Goal: Task Accomplishment & Management: Manage account settings

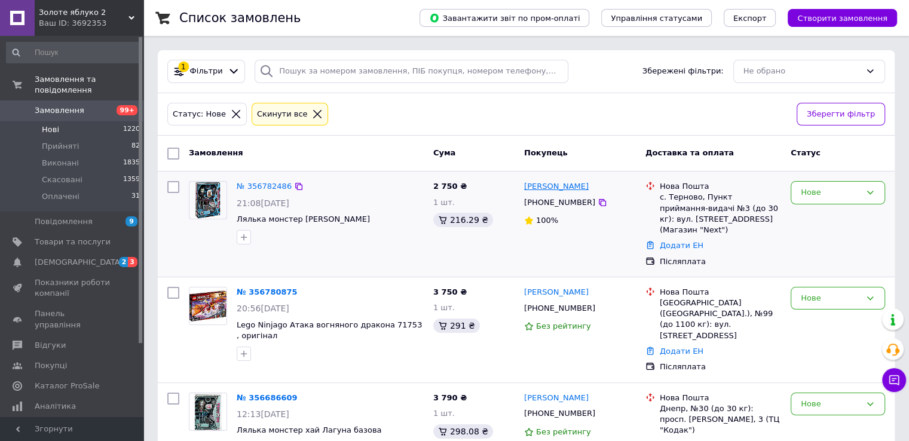
click at [535, 185] on link "[PERSON_NAME]" at bounding box center [556, 186] width 65 height 11
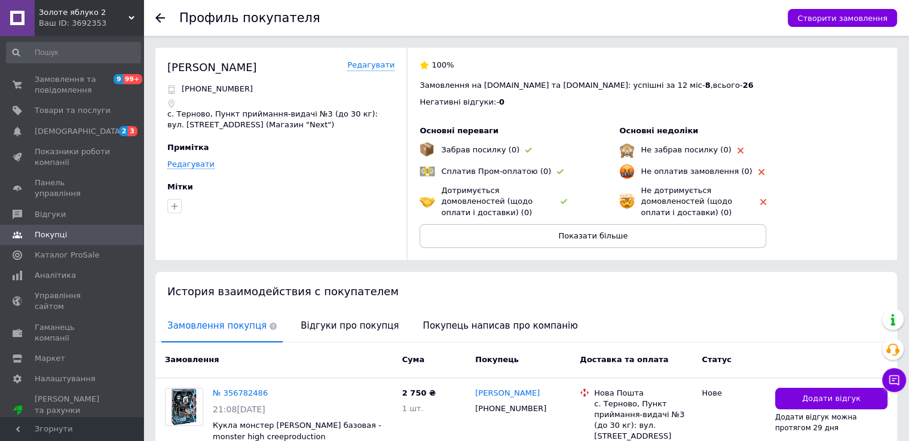
click at [76, 15] on span "Золоте яблуко 2" at bounding box center [84, 12] width 90 height 11
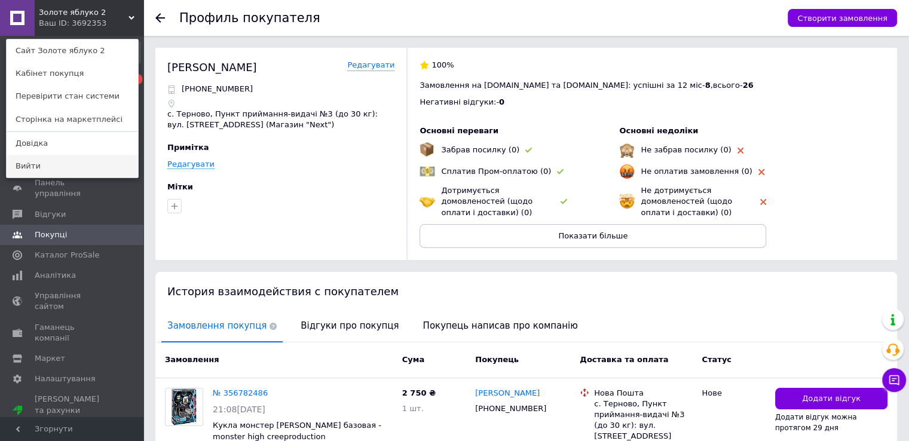
click at [70, 170] on link "Вийти" at bounding box center [72, 166] width 131 height 23
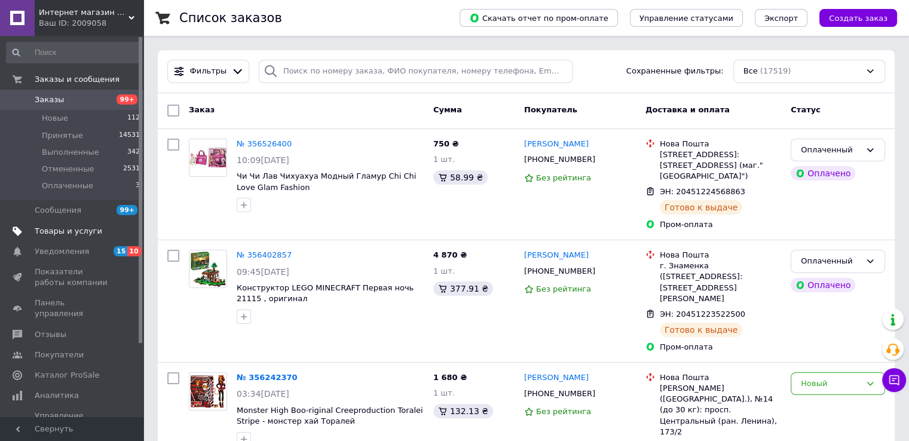
click at [84, 232] on span "Товары и услуги" at bounding box center [69, 231] width 68 height 11
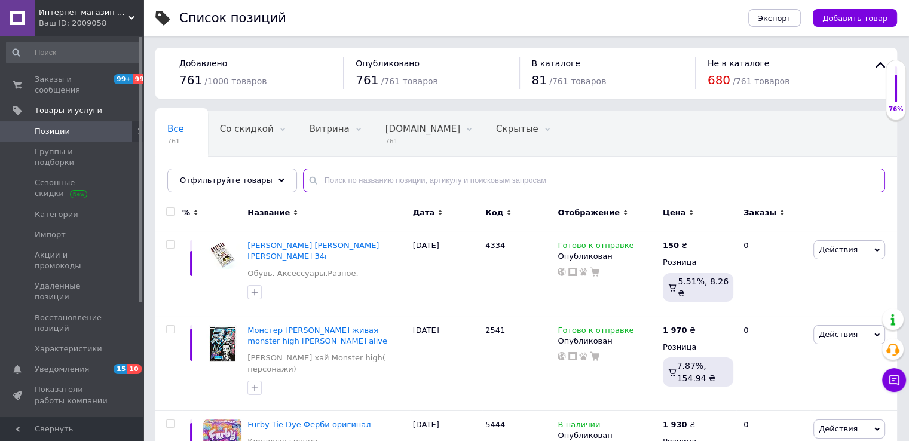
click at [341, 180] on input "text" at bounding box center [594, 180] width 582 height 24
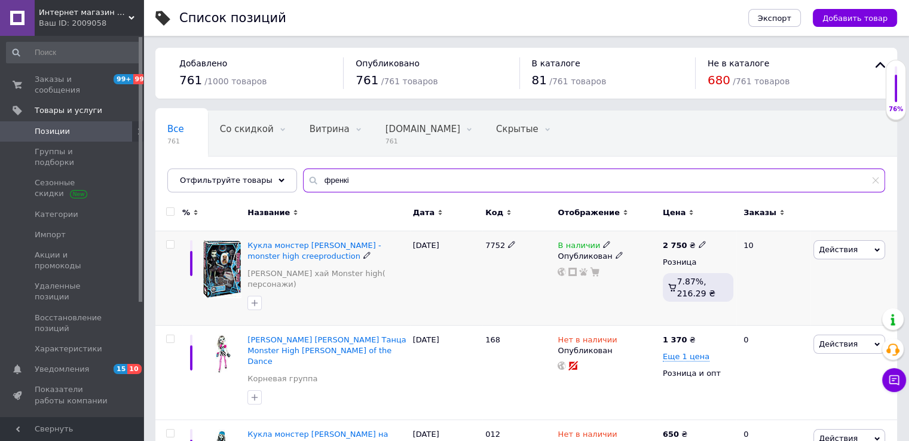
type input "френкі"
click at [826, 246] on span "Действия" at bounding box center [837, 249] width 39 height 9
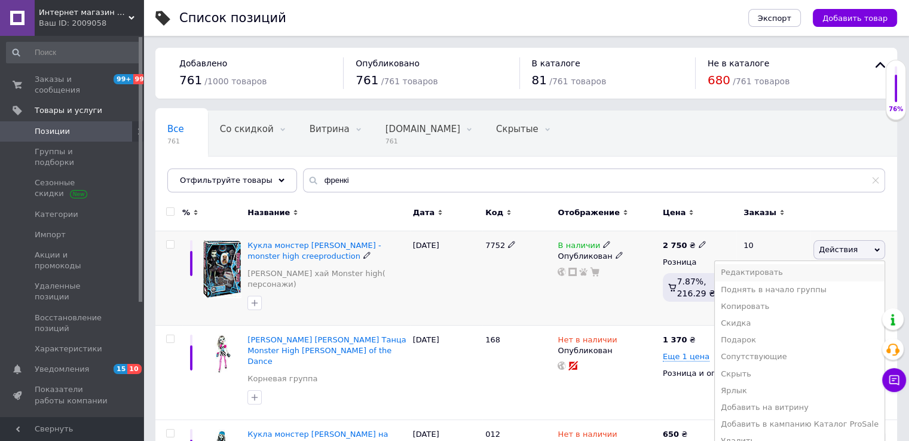
click at [778, 272] on li "Редактировать" at bounding box center [799, 272] width 170 height 17
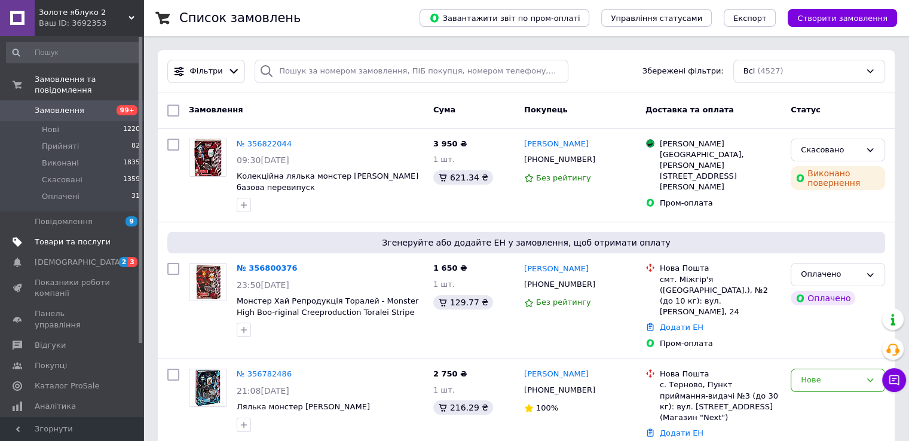
click at [93, 237] on span "Товари та послуги" at bounding box center [73, 242] width 76 height 11
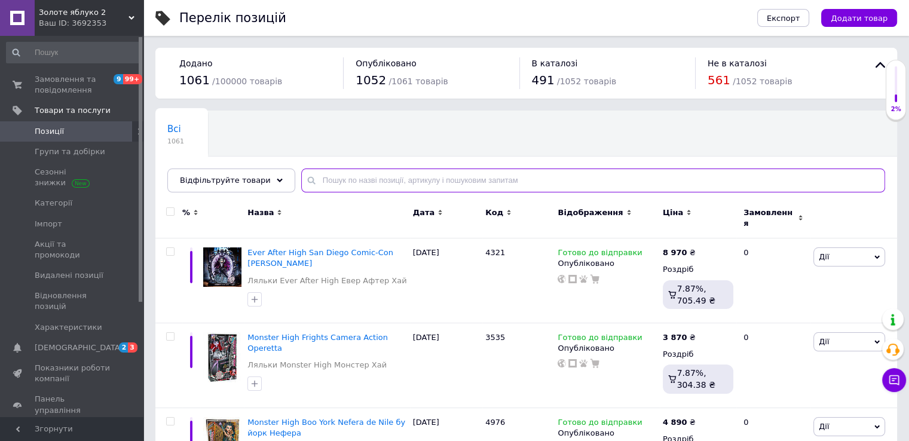
click at [338, 182] on input "text" at bounding box center [593, 180] width 584 height 24
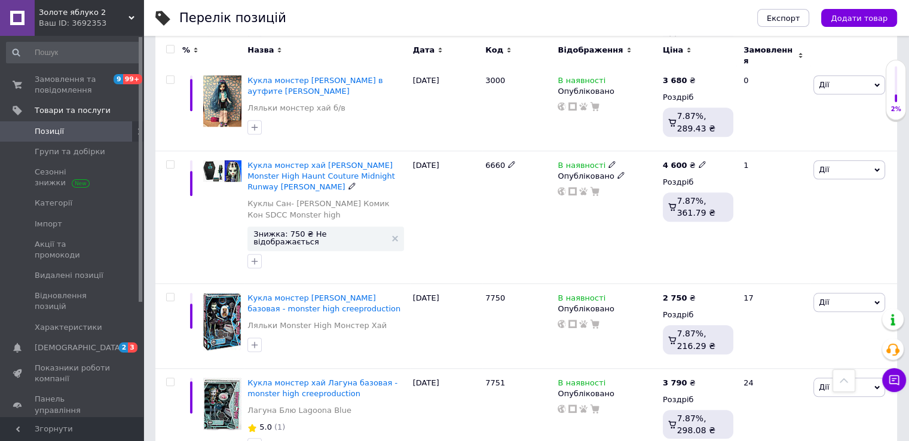
scroll to position [1114, 0]
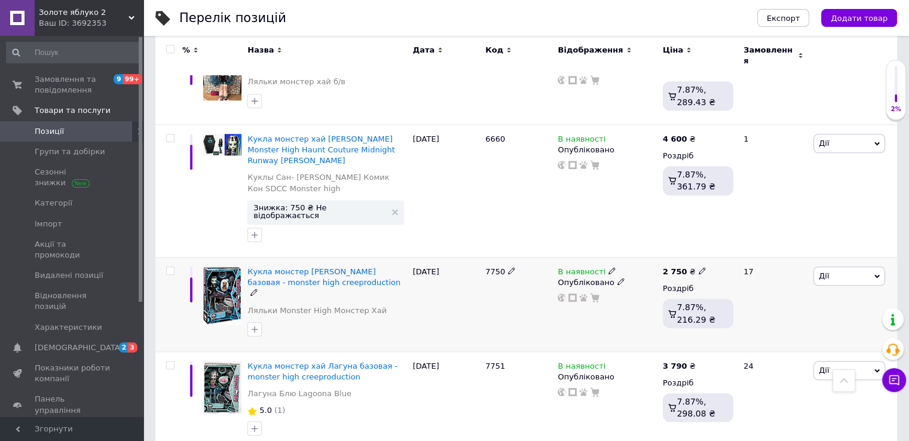
type input "френкі"
click at [698, 267] on icon at bounding box center [701, 270] width 7 height 7
type input "2920"
click at [612, 293] on div at bounding box center [606, 298] width 101 height 10
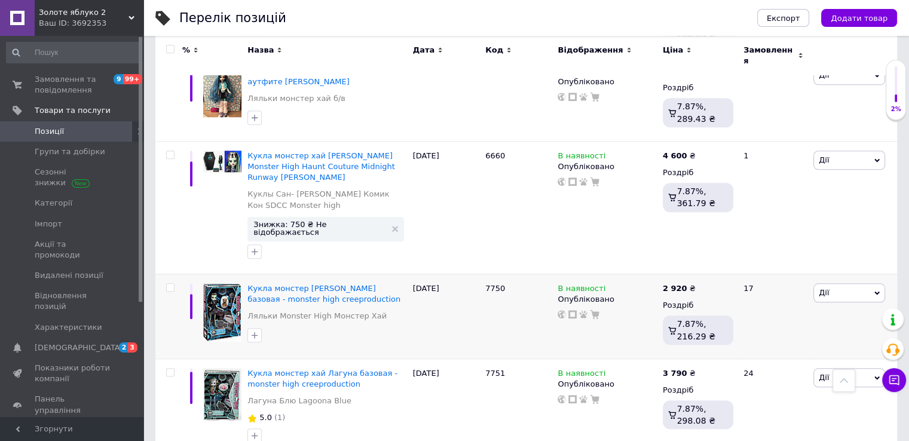
scroll to position [1089, 0]
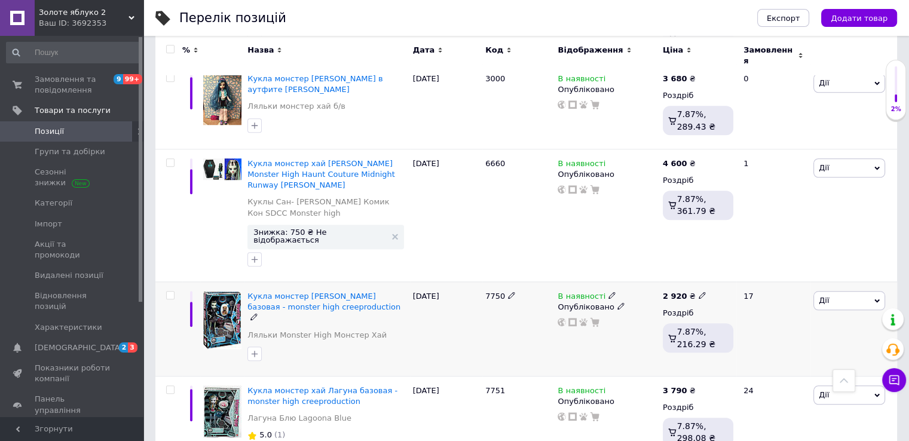
click at [826, 296] on span "Дії" at bounding box center [823, 300] width 10 height 9
click at [765, 315] on li "Редагувати" at bounding box center [805, 323] width 158 height 17
